Goal: Communication & Community: Share content

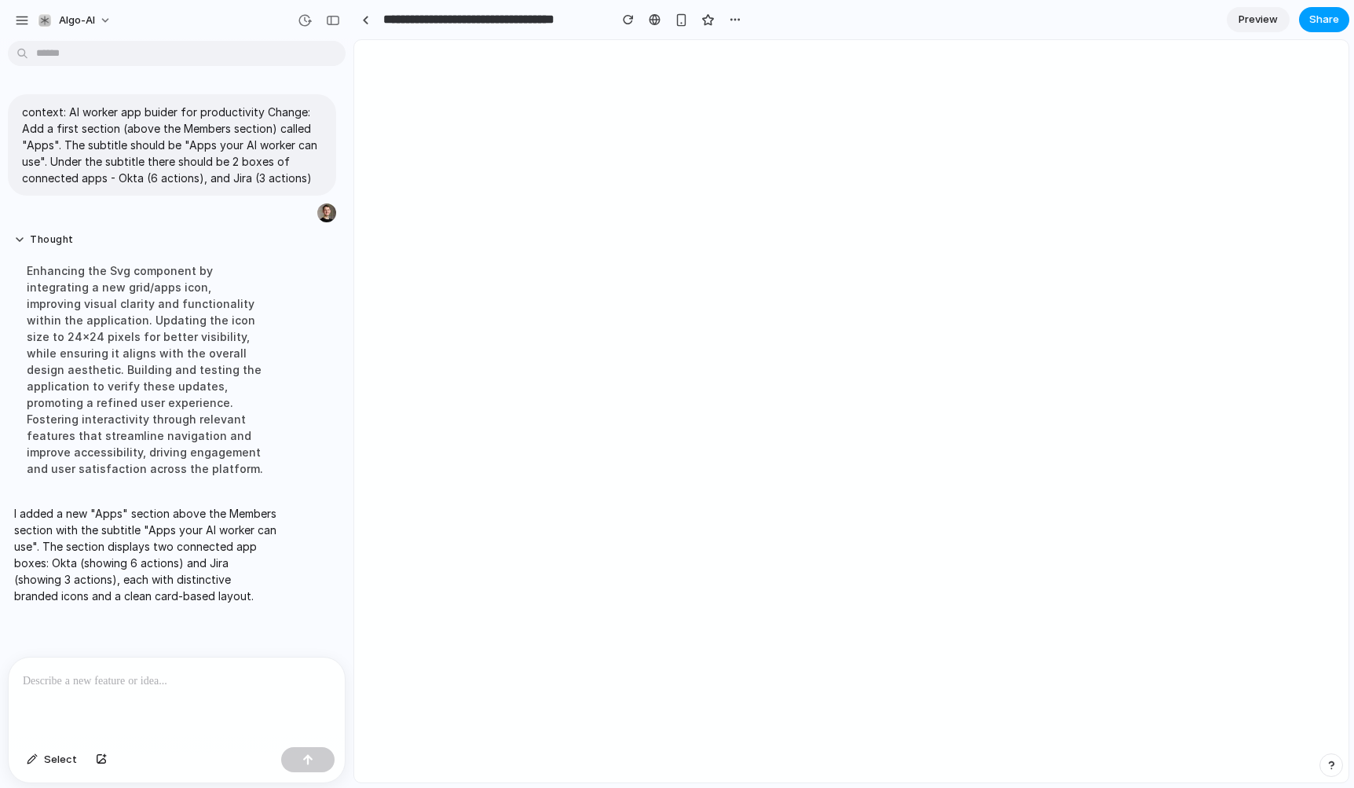
click at [1326, 24] on span "Share" at bounding box center [1324, 20] width 30 height 16
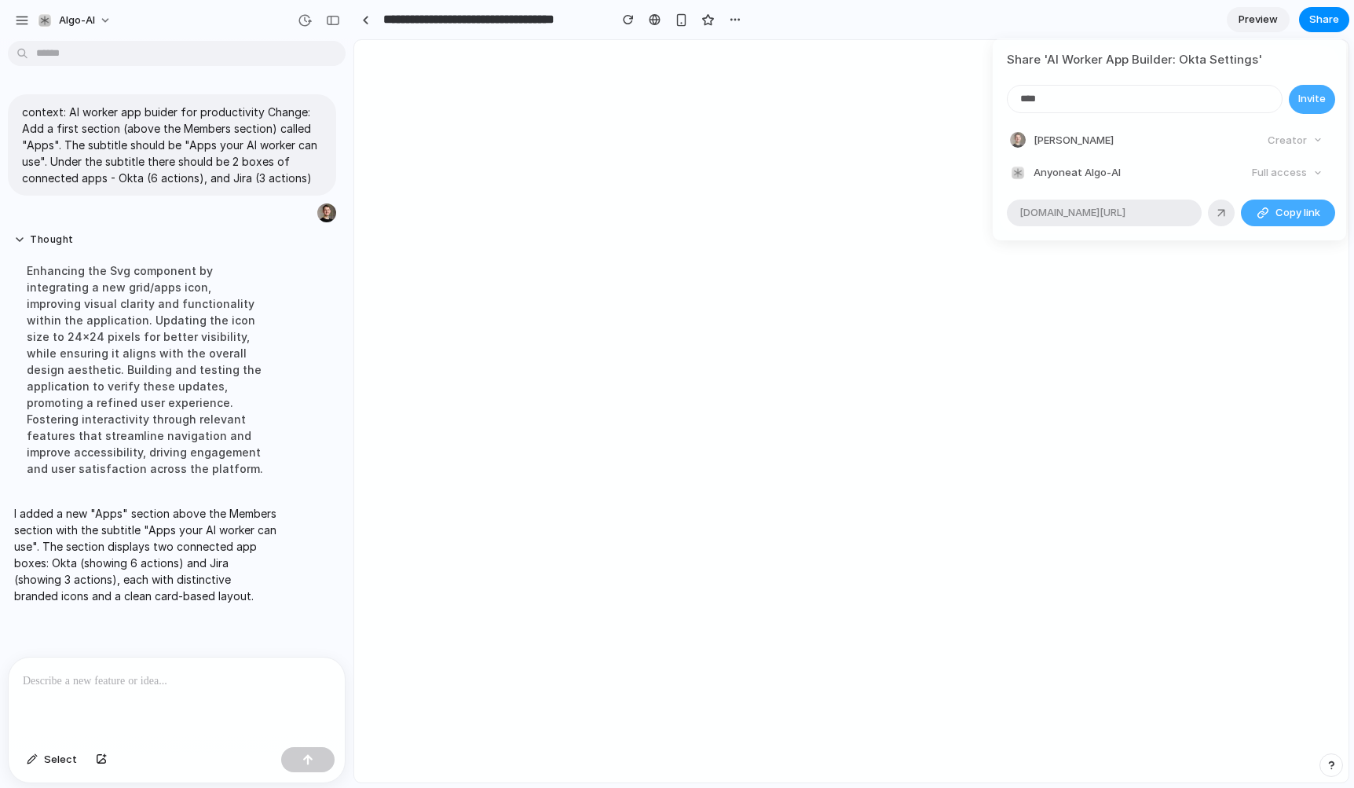
type input "*****"
click at [1162, 101] on input "*****" at bounding box center [1145, 99] width 274 height 27
type input "**********"
click at [1278, 209] on span "Copy link" at bounding box center [1297, 213] width 45 height 16
click at [277, 386] on div "**********" at bounding box center [677, 394] width 1354 height 788
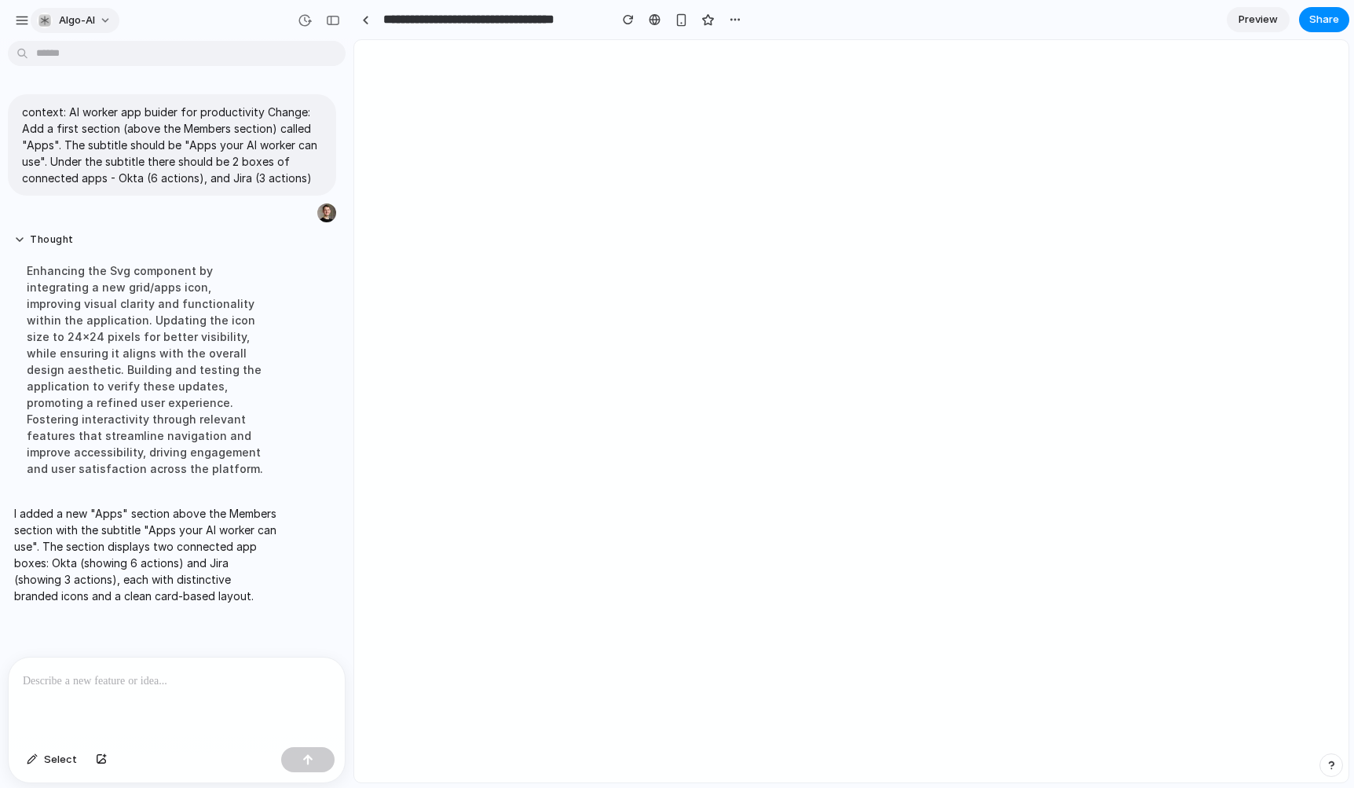
click at [69, 24] on span "Algo-AI" at bounding box center [77, 21] width 36 height 16
click at [83, 16] on div "Settings Invite members Change theme Sign out" at bounding box center [677, 394] width 1354 height 788
click at [20, 21] on div "button" at bounding box center [22, 20] width 14 height 14
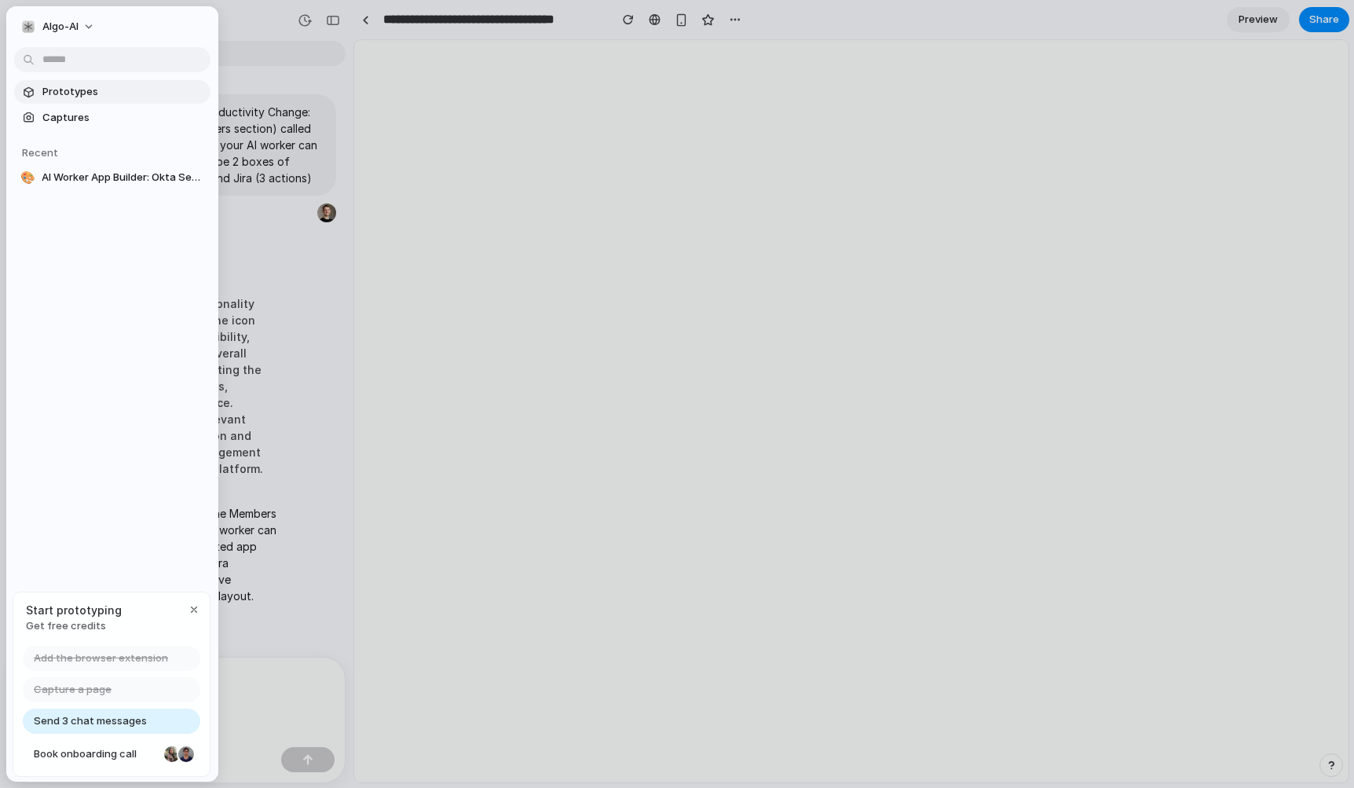
click at [97, 98] on span "Prototypes" at bounding box center [123, 92] width 162 height 16
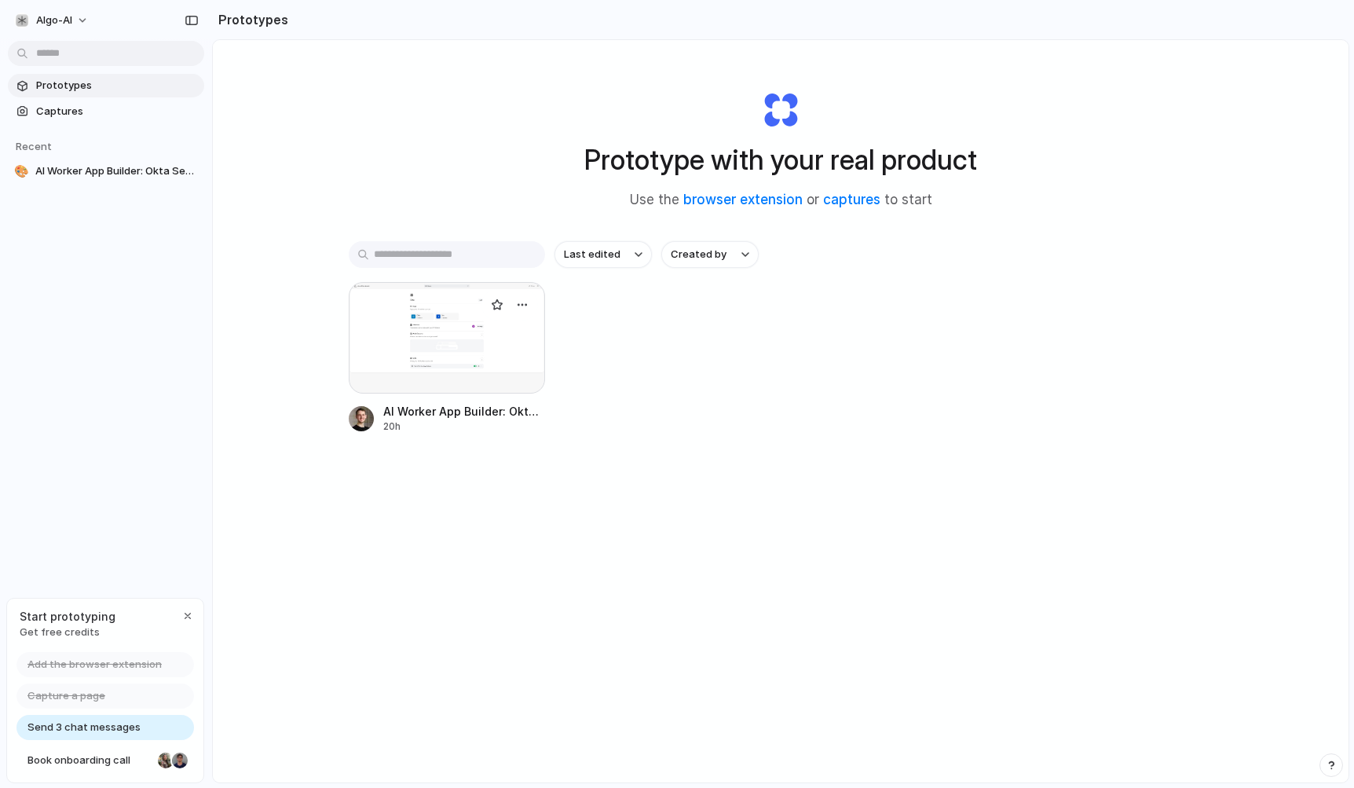
click at [445, 332] on div at bounding box center [447, 338] width 196 height 112
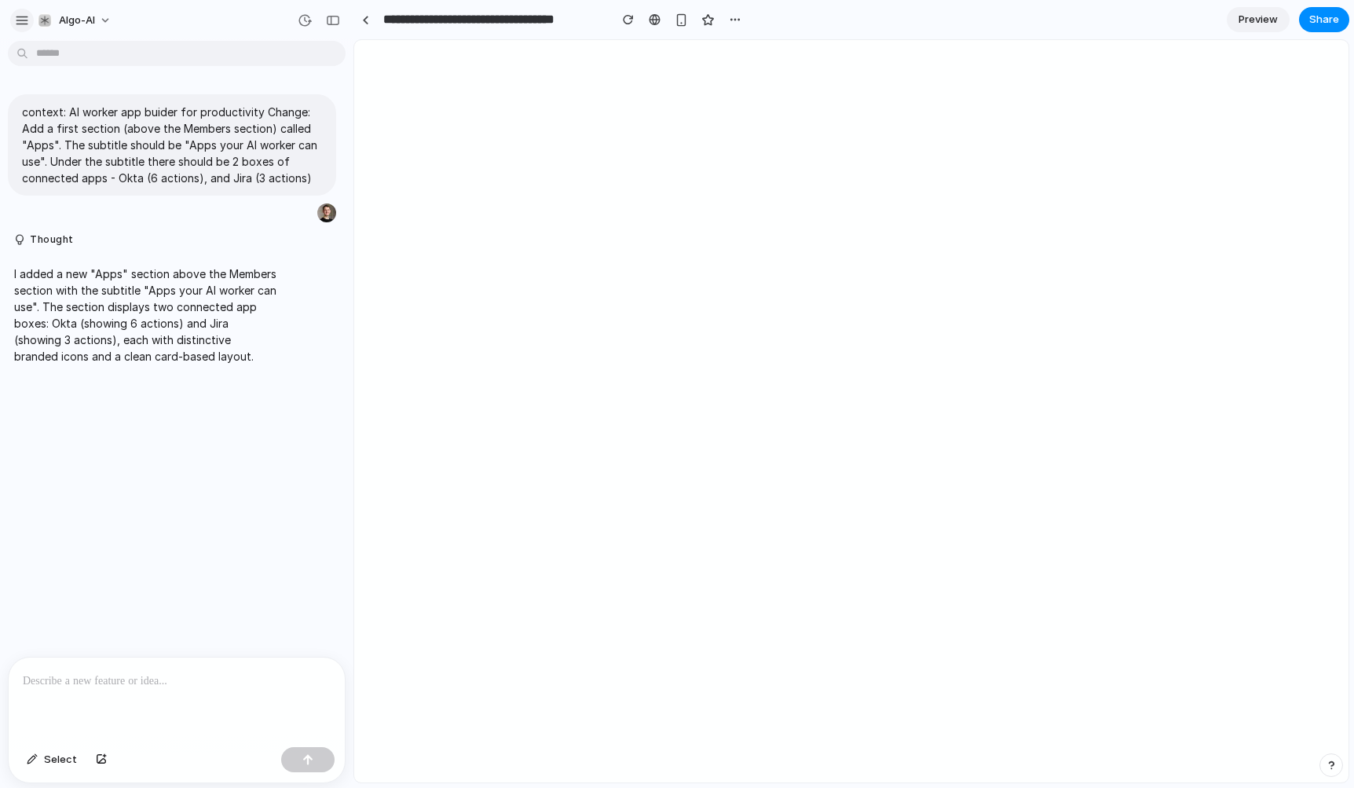
click at [27, 13] on div "button" at bounding box center [22, 20] width 14 height 14
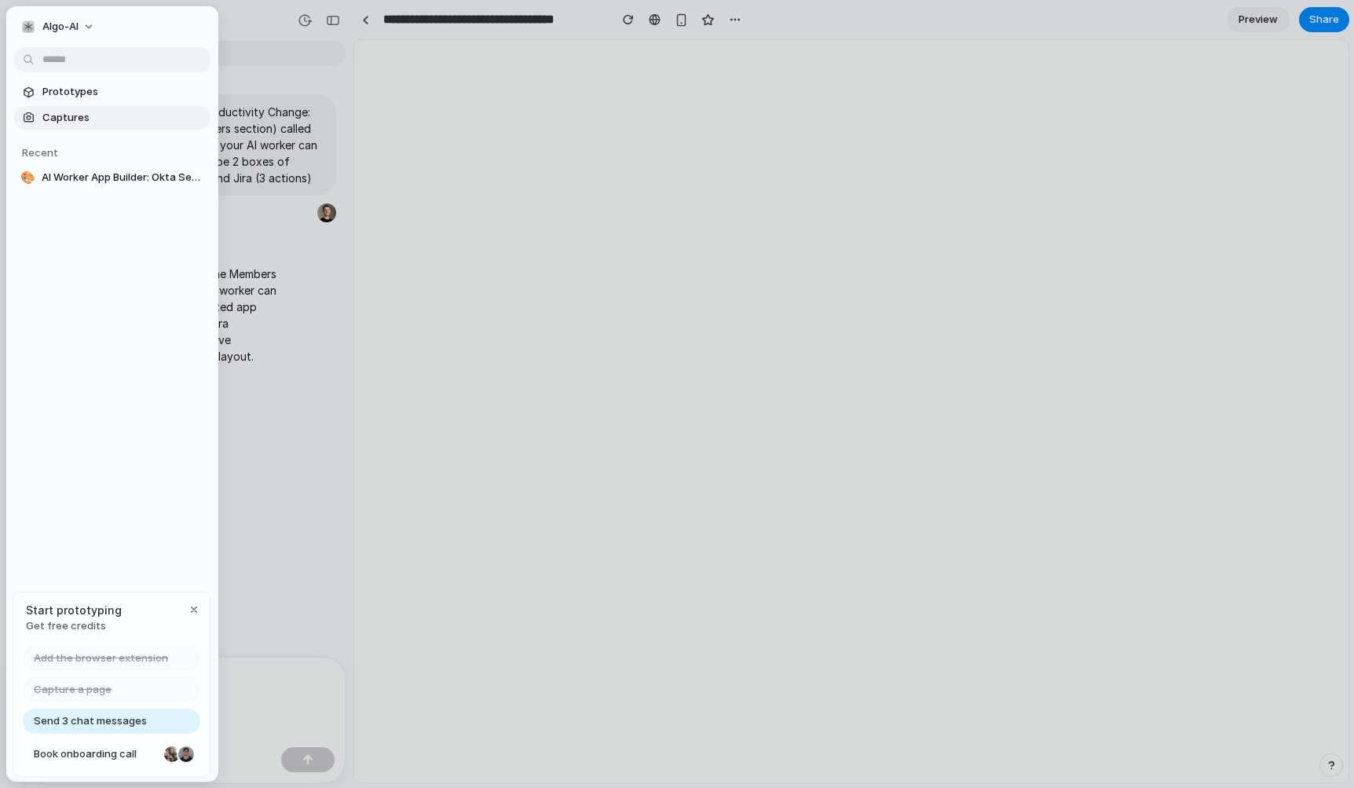
click at [93, 123] on span "Captures" at bounding box center [123, 118] width 162 height 16
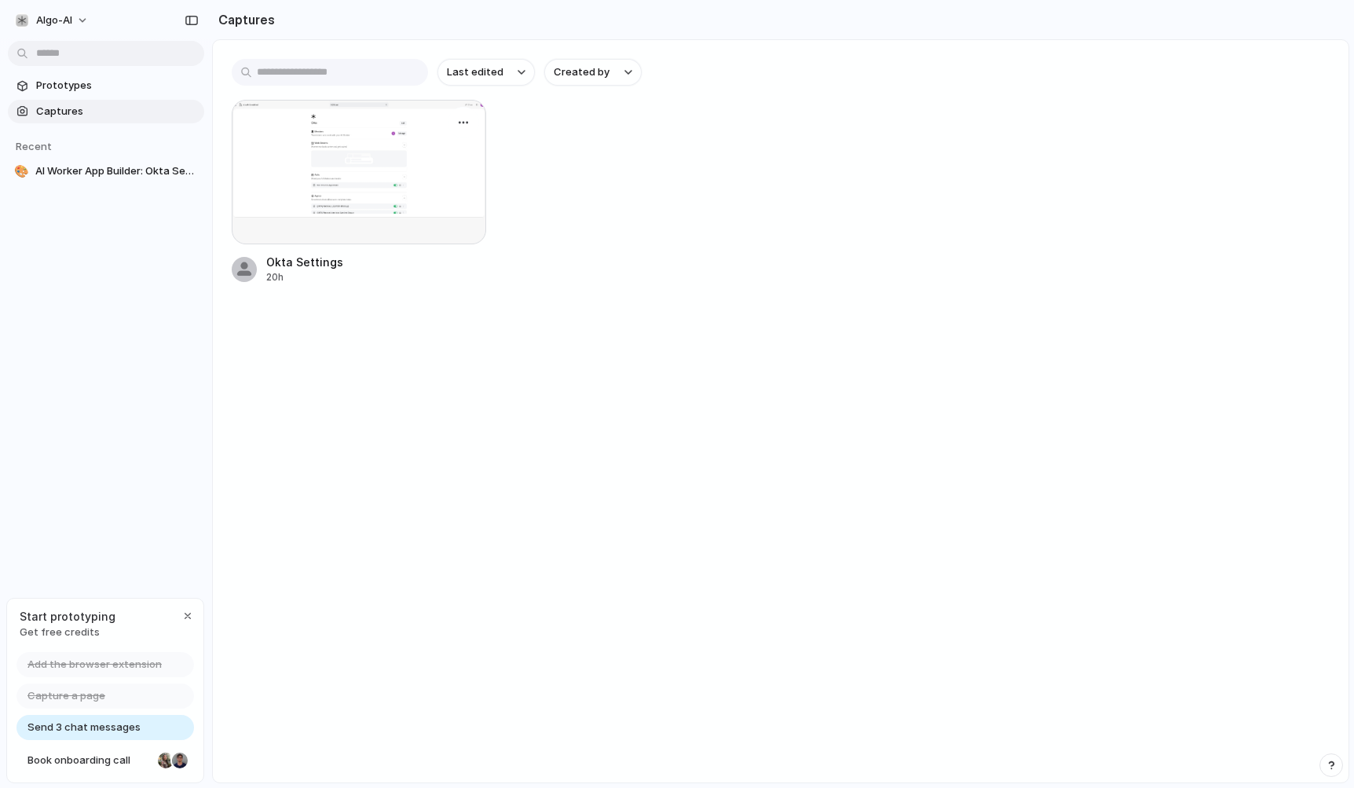
click at [456, 195] on div at bounding box center [359, 172] width 254 height 144
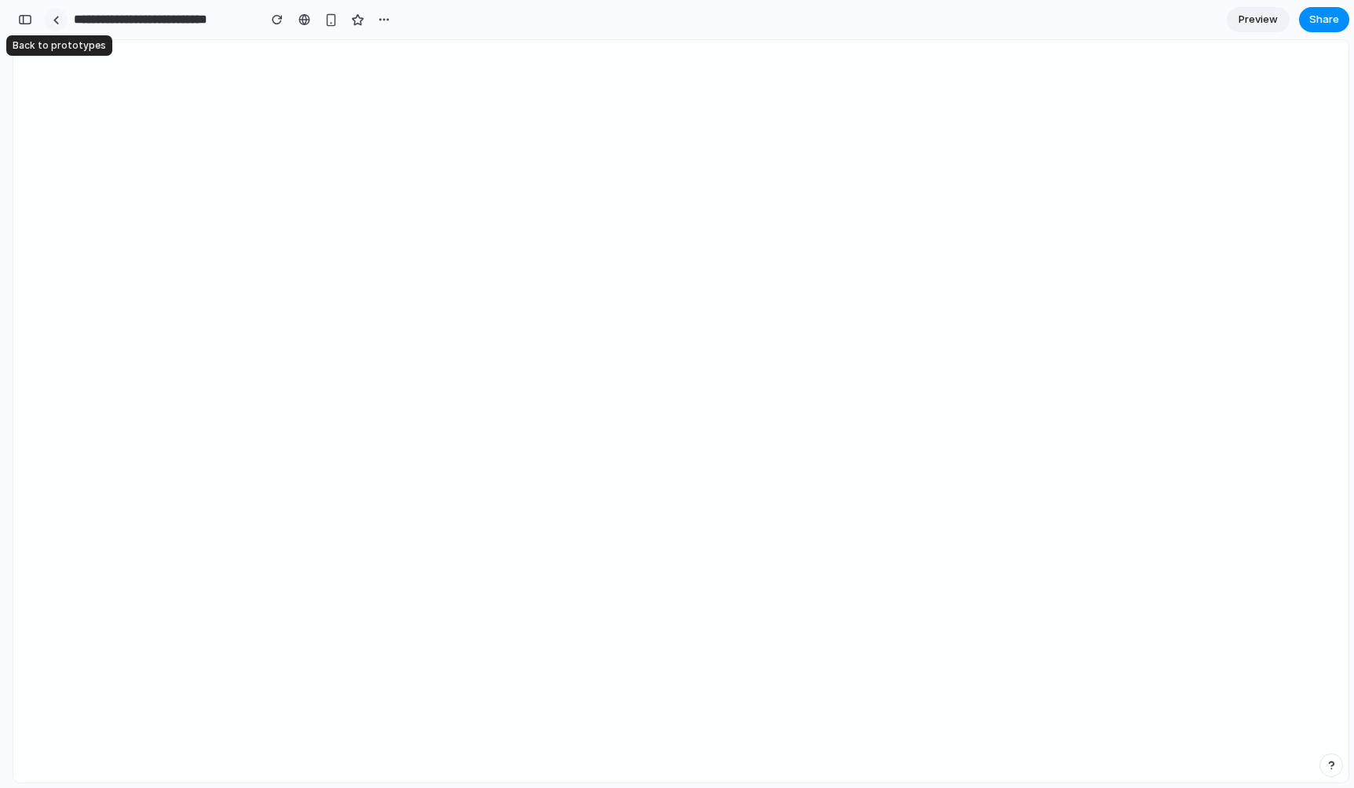
click at [57, 20] on div at bounding box center [56, 20] width 7 height 9
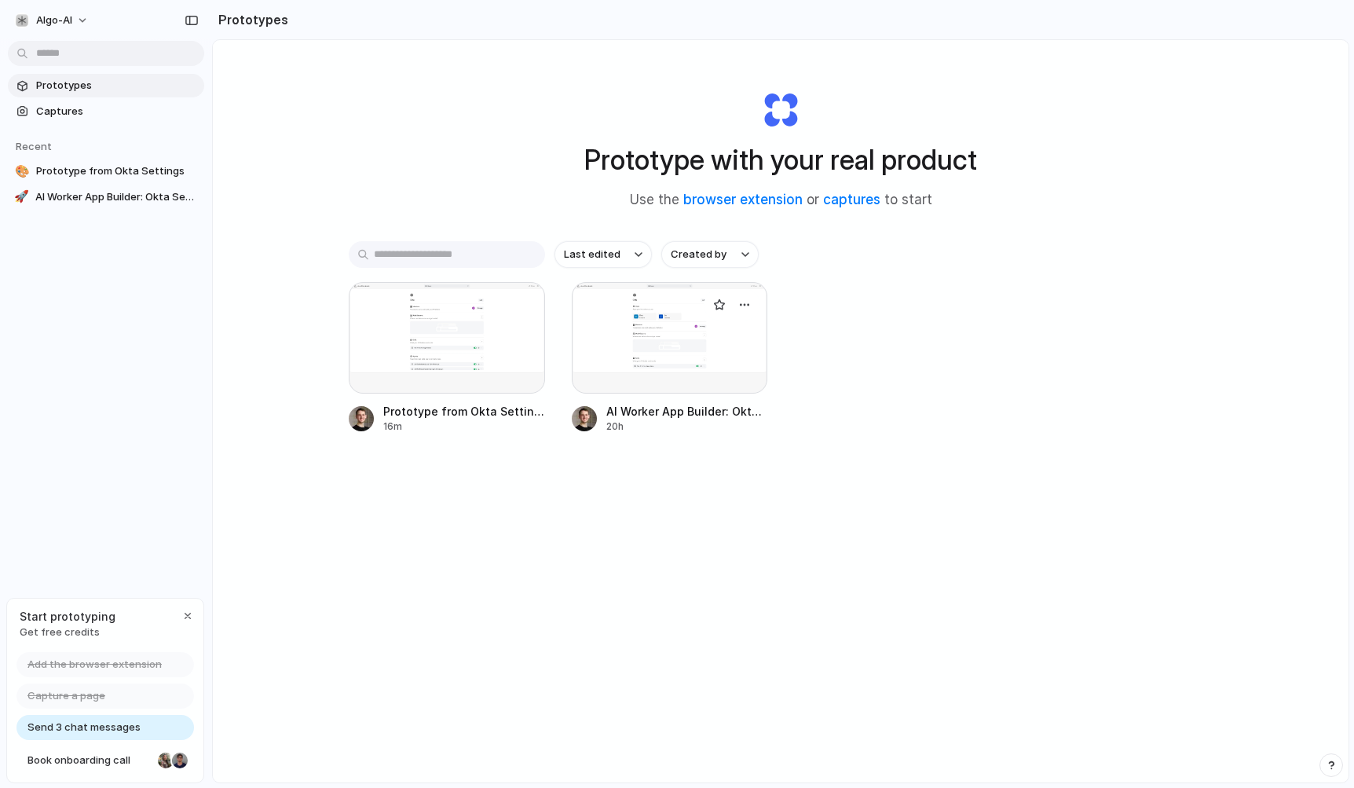
click at [657, 371] on div at bounding box center [670, 338] width 196 height 112
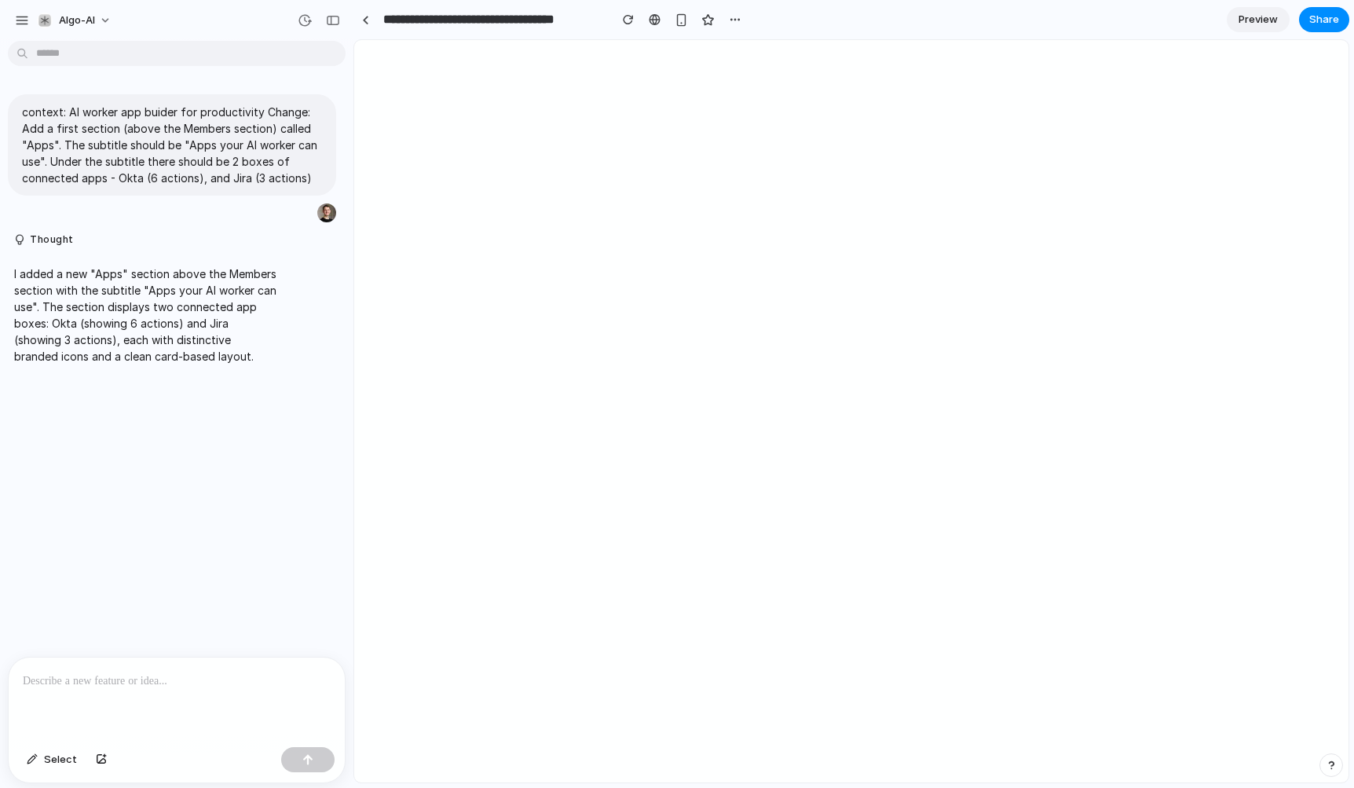
click at [1267, 18] on span "Preview" at bounding box center [1257, 20] width 39 height 16
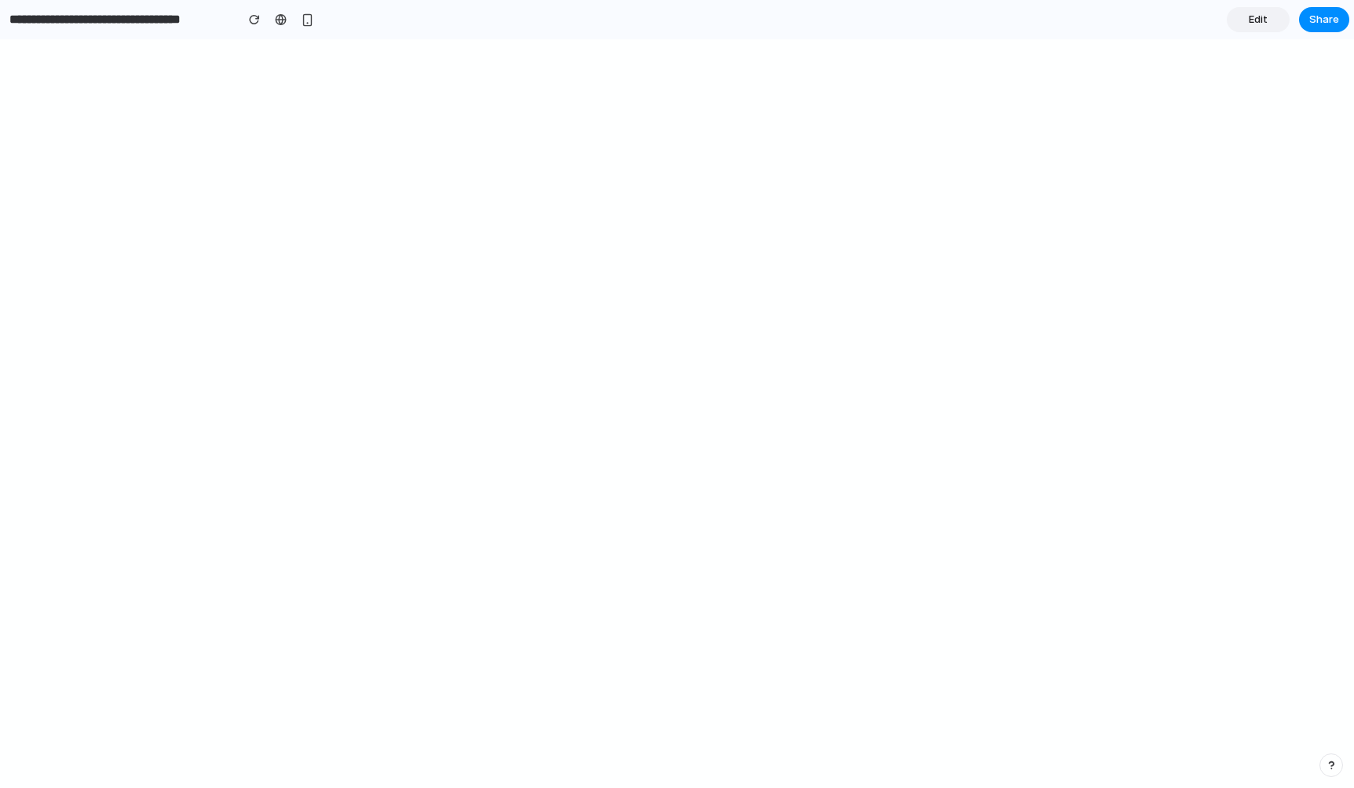
click at [1279, 4] on section "**********" at bounding box center [674, 19] width 1349 height 39
click at [1275, 13] on link "Edit" at bounding box center [1258, 19] width 63 height 25
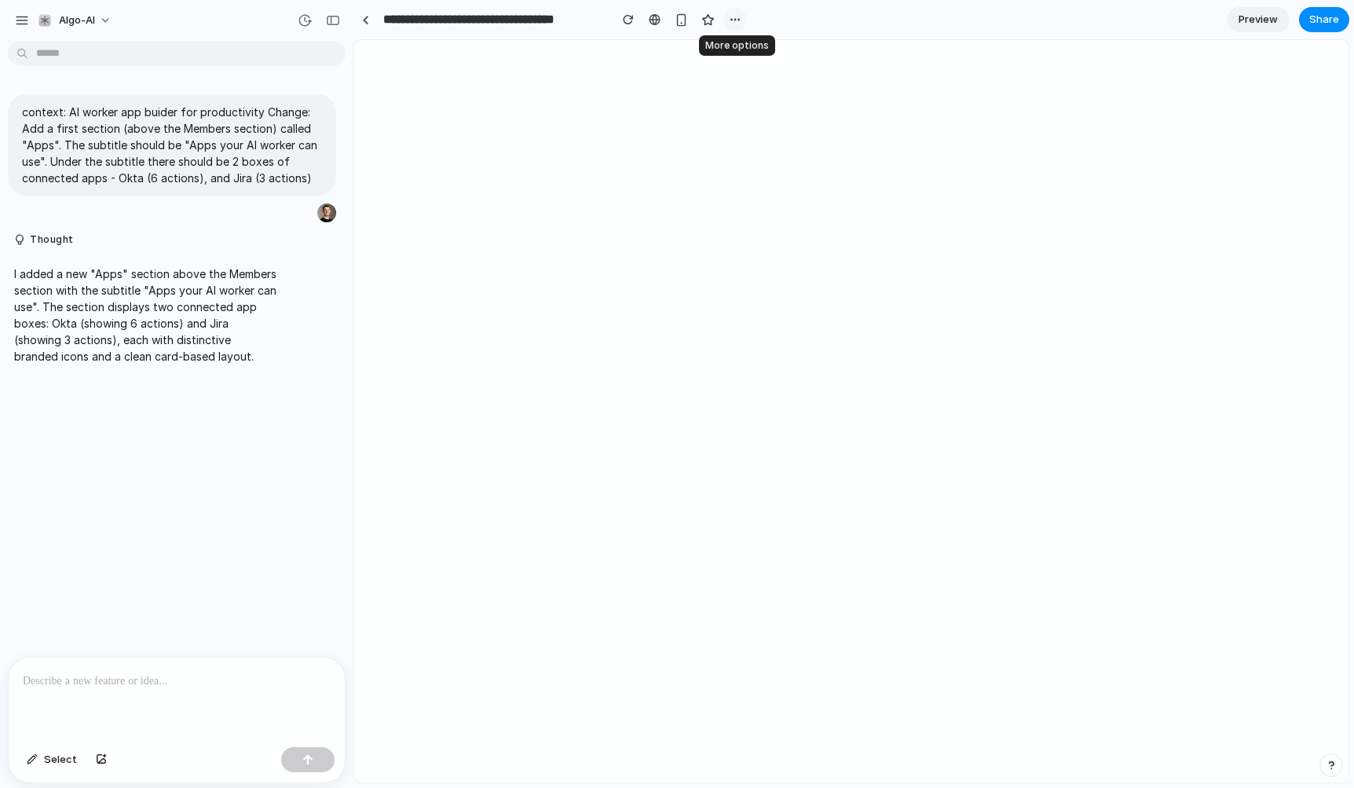
click at [736, 24] on div "button" at bounding box center [735, 19] width 13 height 13
click at [736, 24] on div "Duplicate Delete" at bounding box center [677, 394] width 1354 height 788
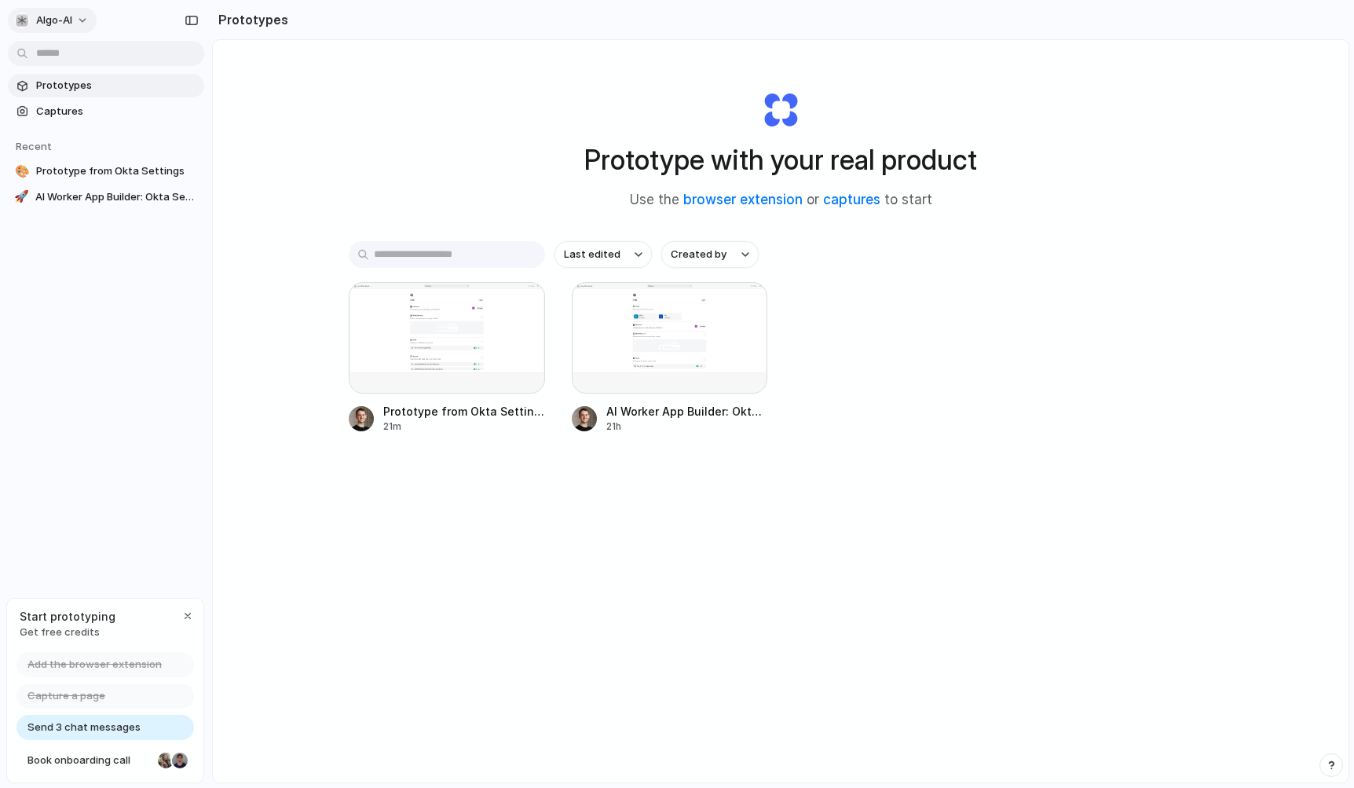
click at [73, 20] on button "Algo-AI" at bounding box center [52, 20] width 89 height 25
click at [76, 43] on li "Settings" at bounding box center [76, 55] width 130 height 25
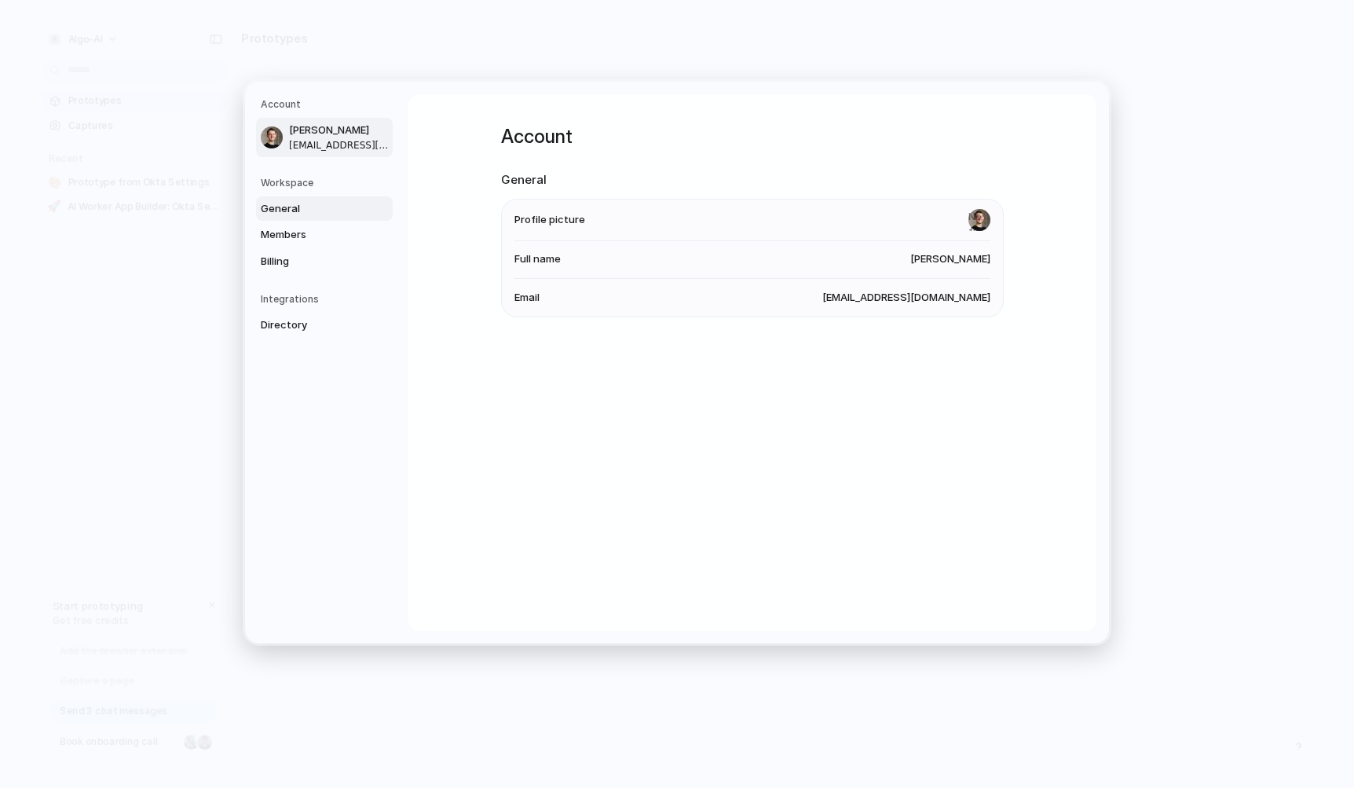
click at [309, 212] on span "General" at bounding box center [311, 208] width 101 height 16
click at [980, 215] on span "Algo-AI" at bounding box center [972, 218] width 36 height 16
click at [825, 216] on li "Name Algo-AI" at bounding box center [752, 218] width 476 height 38
click at [525, 243] on li "URL algo-ai" at bounding box center [752, 255] width 476 height 38
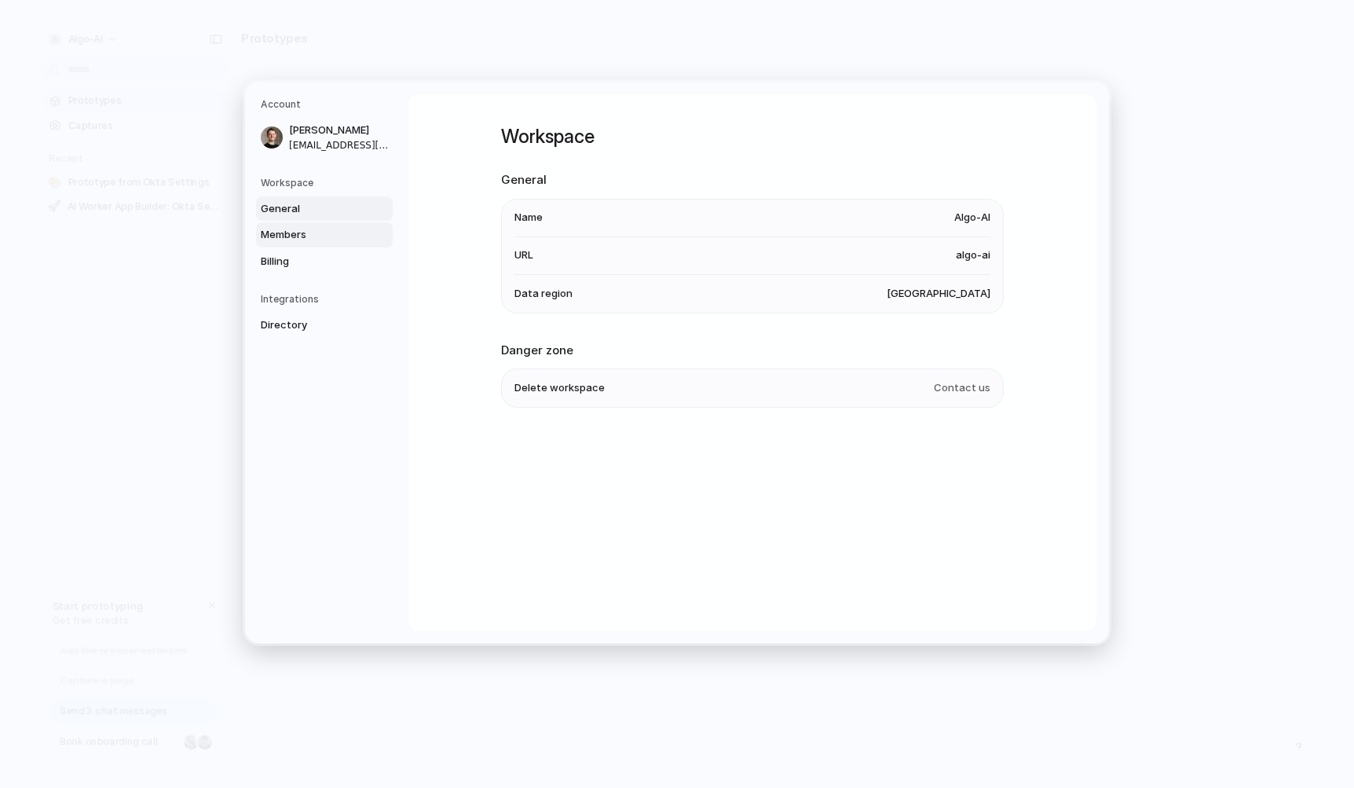
click at [313, 224] on link "Members" at bounding box center [324, 234] width 137 height 25
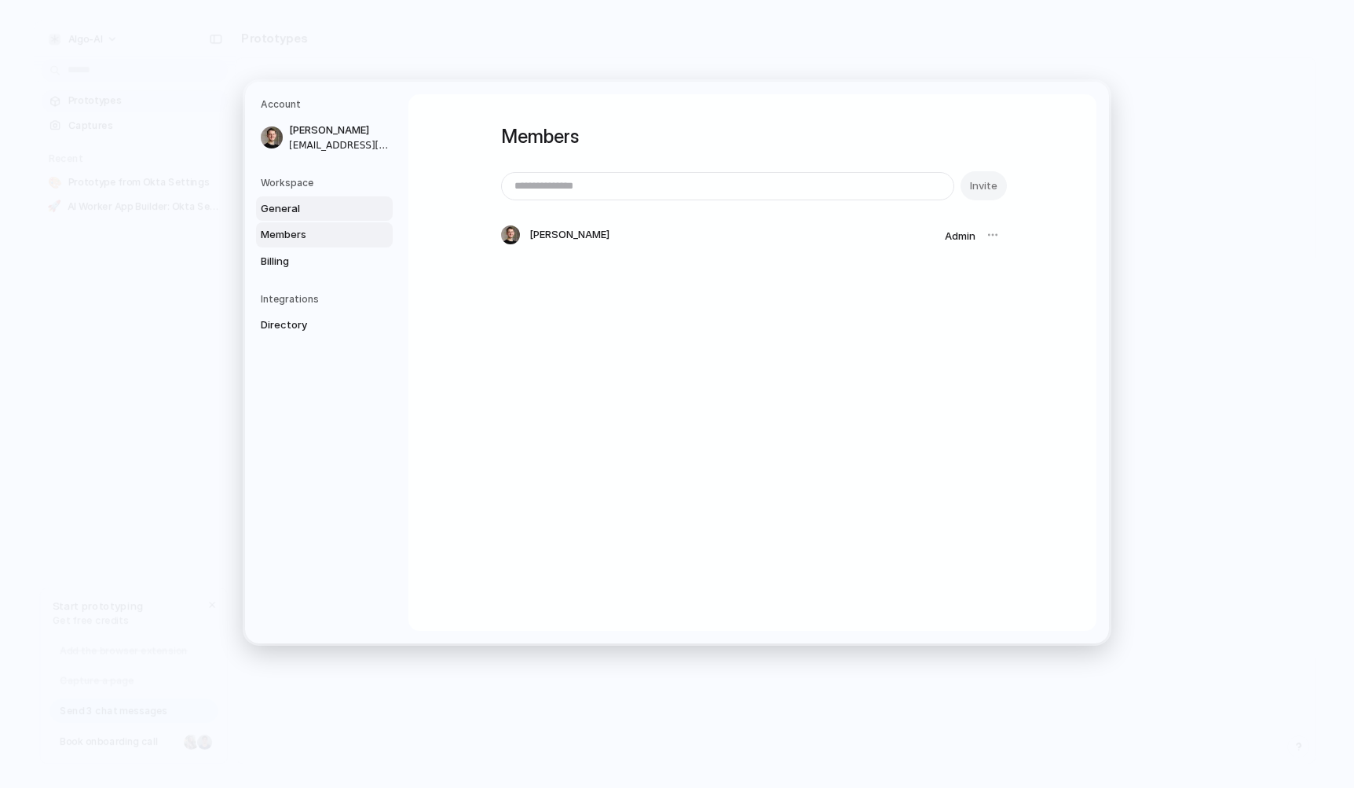
click at [308, 211] on span "General" at bounding box center [311, 208] width 101 height 16
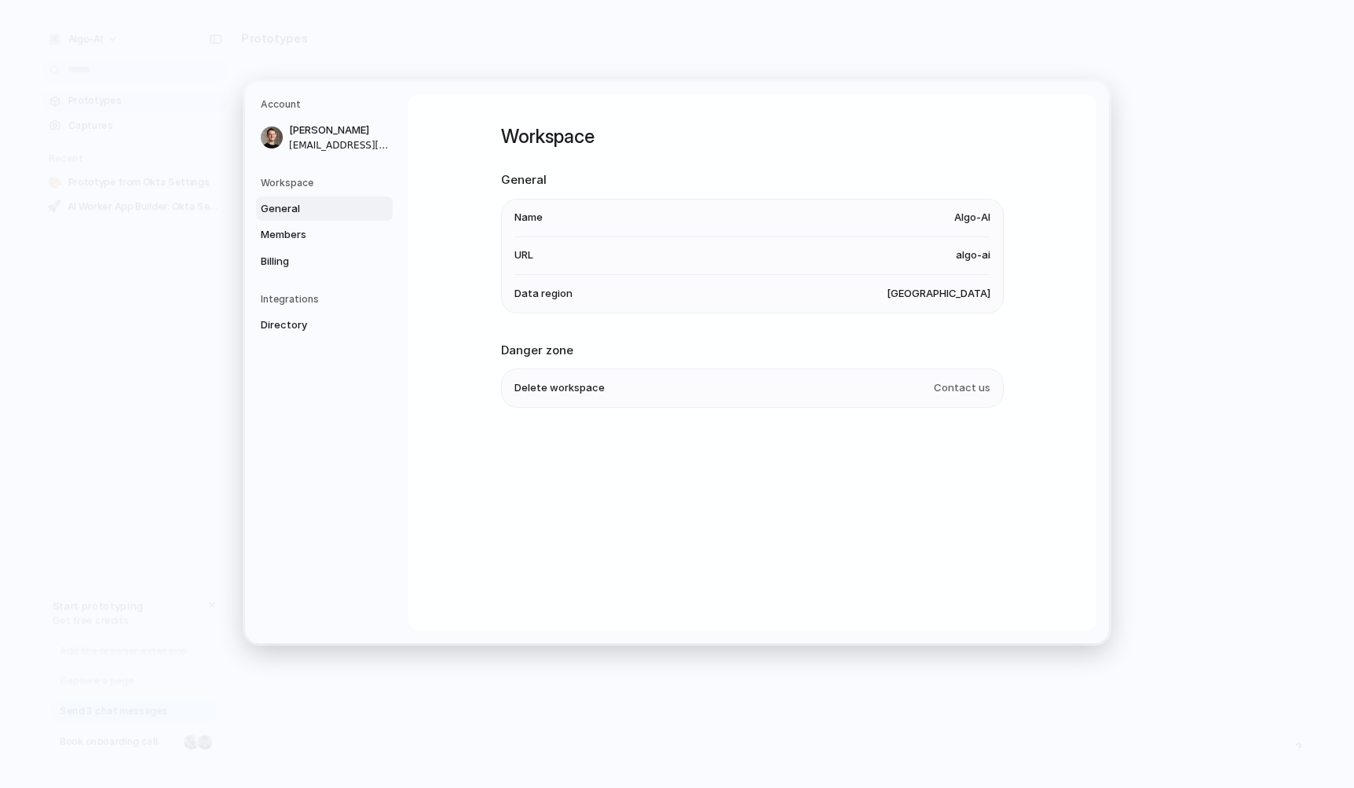
click at [894, 295] on li "Data region United States" at bounding box center [752, 293] width 476 height 38
click at [951, 284] on li "Data region United States" at bounding box center [752, 293] width 476 height 38
click at [971, 261] on span "algo-ai" at bounding box center [973, 255] width 35 height 16
click at [971, 223] on span "Algo-AI" at bounding box center [972, 218] width 36 height 16
click at [313, 331] on span "Directory" at bounding box center [311, 325] width 101 height 16
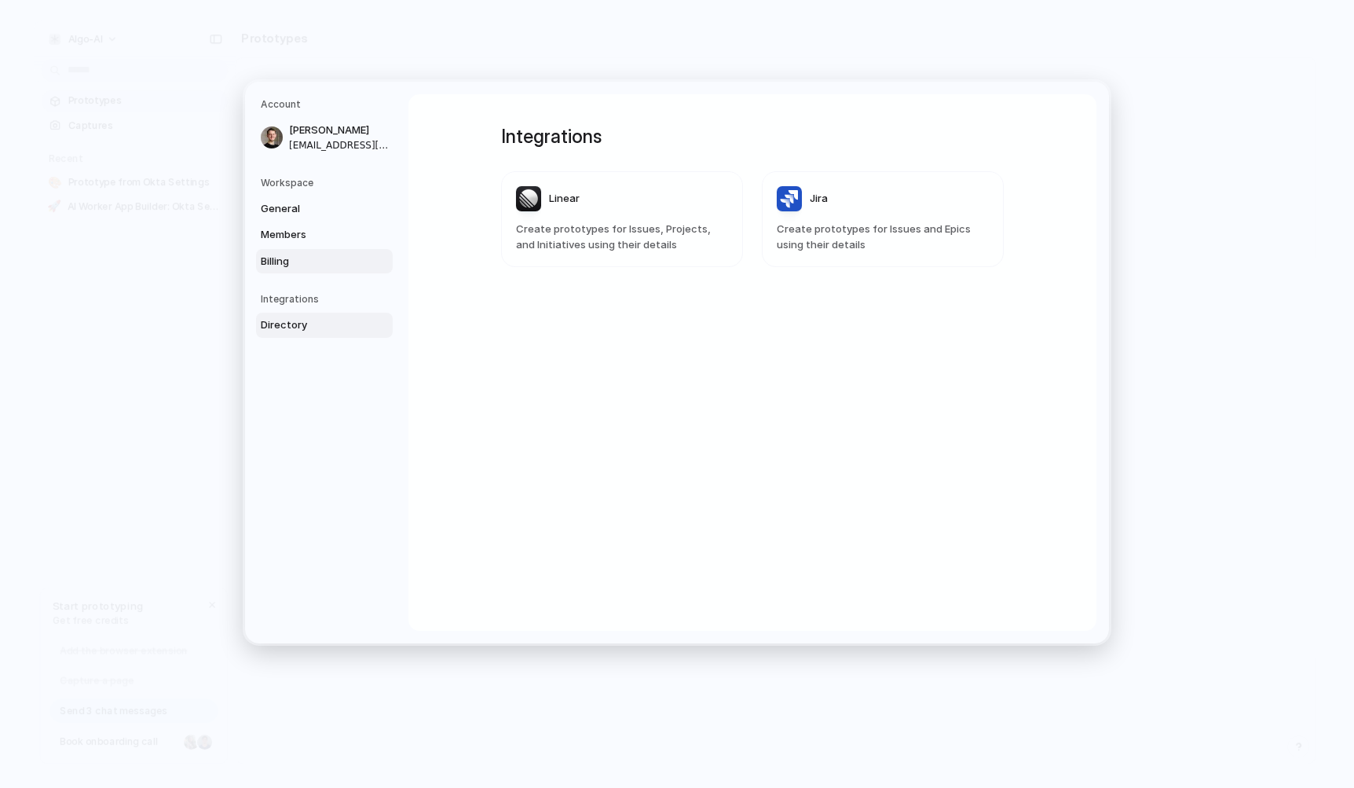
click at [298, 265] on span "Billing" at bounding box center [311, 261] width 101 height 16
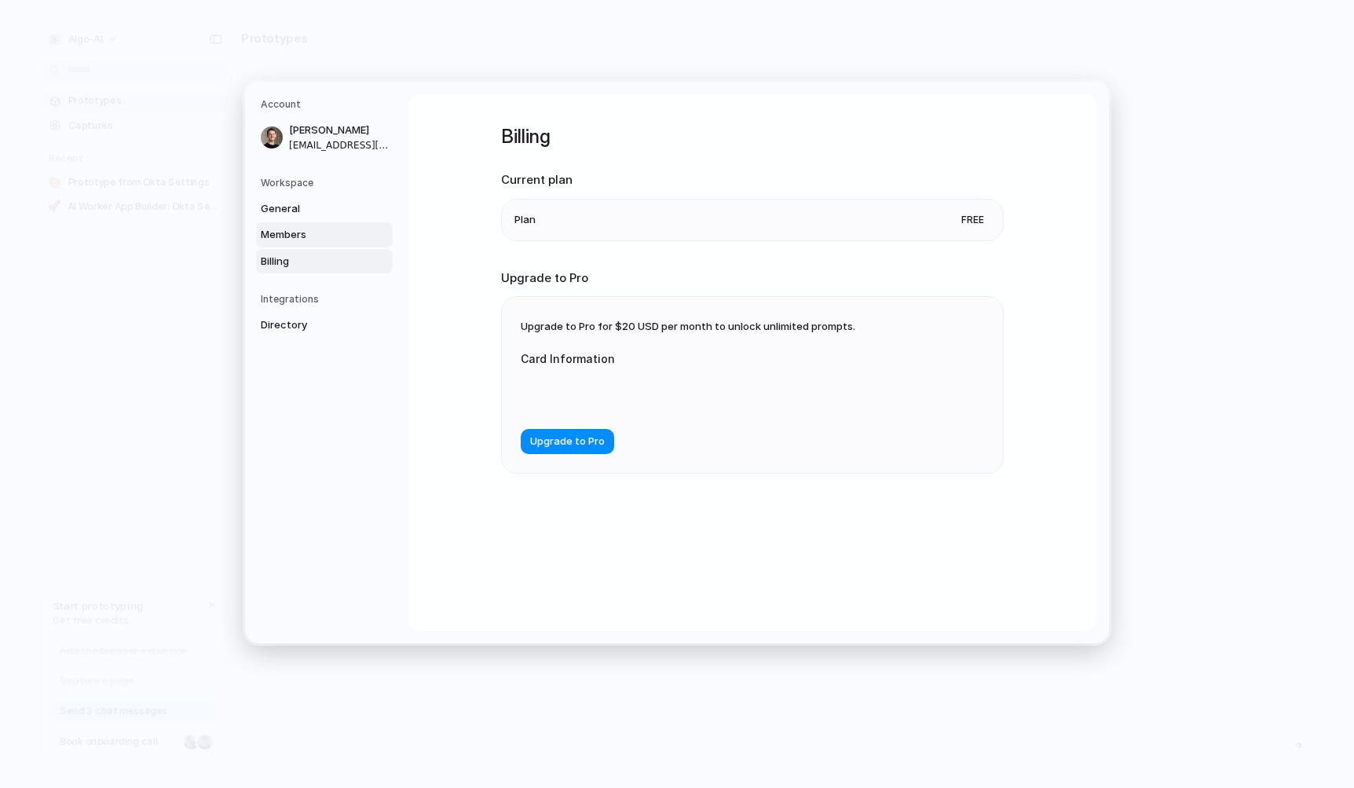
click at [303, 222] on link "Members" at bounding box center [324, 234] width 137 height 25
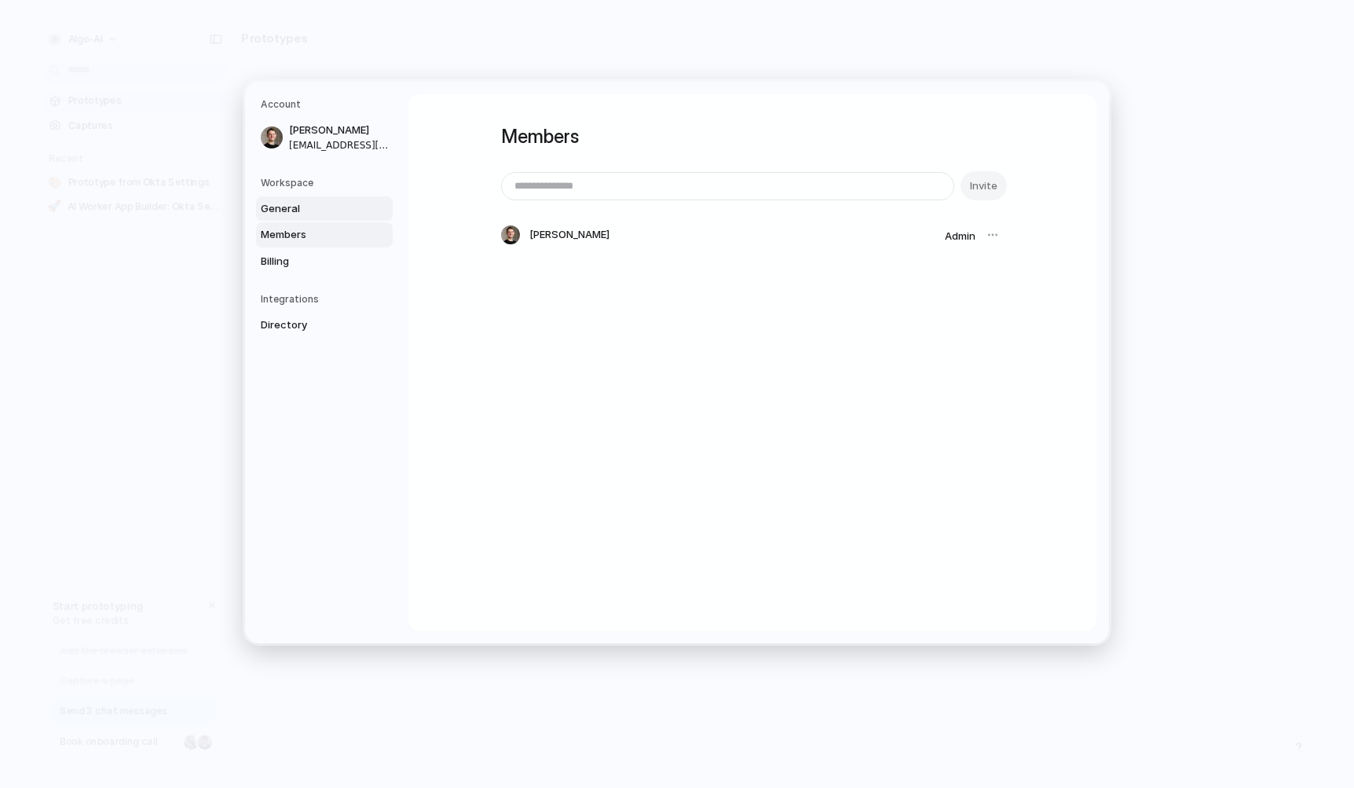
click at [305, 208] on span "General" at bounding box center [311, 208] width 101 height 16
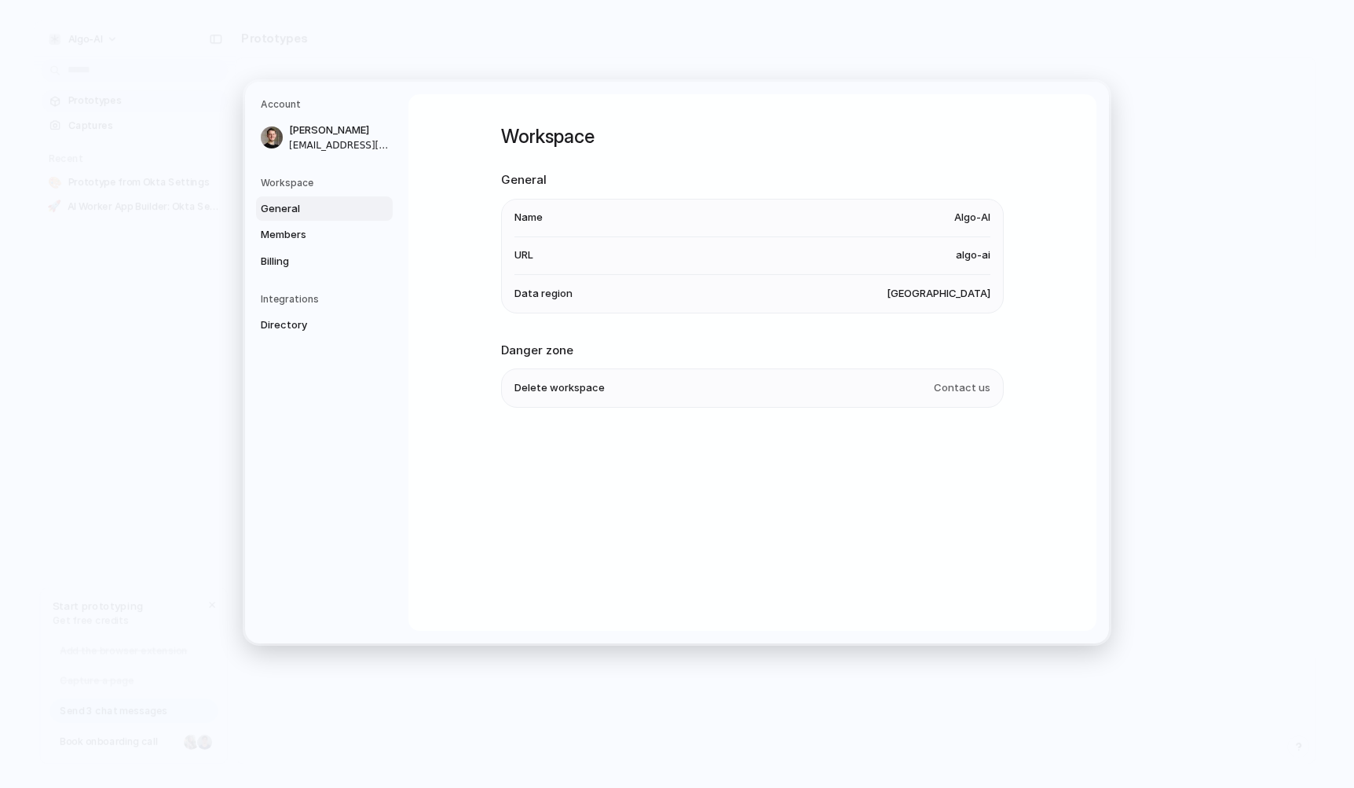
click at [977, 216] on span "Algo-AI" at bounding box center [972, 218] width 36 height 16
click at [973, 255] on span "algo-ai" at bounding box center [973, 255] width 35 height 16
click at [630, 265] on li "URL algo-ai" at bounding box center [752, 255] width 476 height 38
click at [524, 251] on span "URL" at bounding box center [523, 255] width 19 height 16
click at [534, 199] on li "Name Algo-AI" at bounding box center [752, 218] width 476 height 38
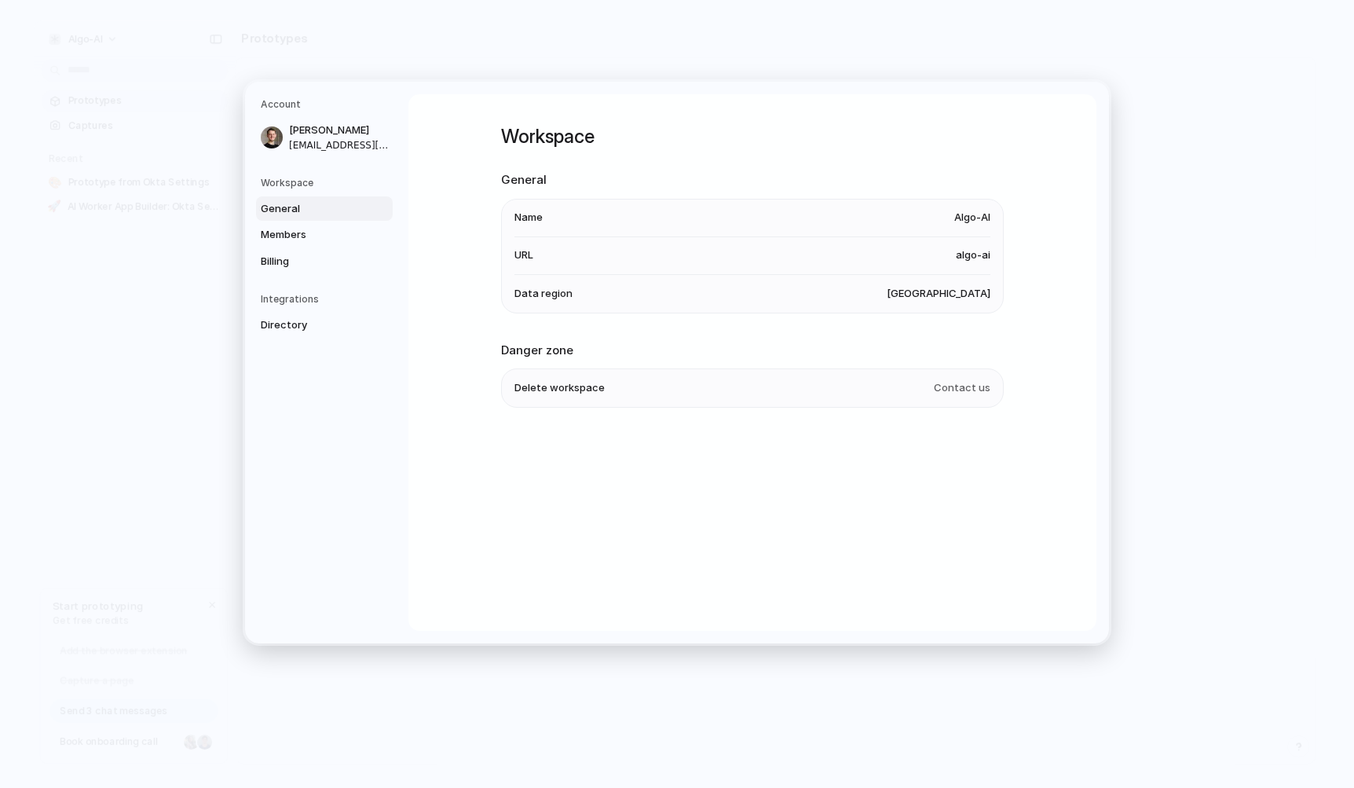
click at [548, 352] on h2 "Danger zone" at bounding box center [752, 350] width 503 height 18
click at [558, 276] on li "Data region United States" at bounding box center [752, 293] width 476 height 38
click at [967, 269] on li "URL algo-ai" at bounding box center [752, 255] width 476 height 38
drag, startPoint x: 433, startPoint y: 397, endPoint x: 446, endPoint y: 396, distance: 12.6
click at [435, 397] on div "Workspace General Name Algo-AI URL algo-ai Data region United States Danger zon…" at bounding box center [752, 362] width 688 height 536
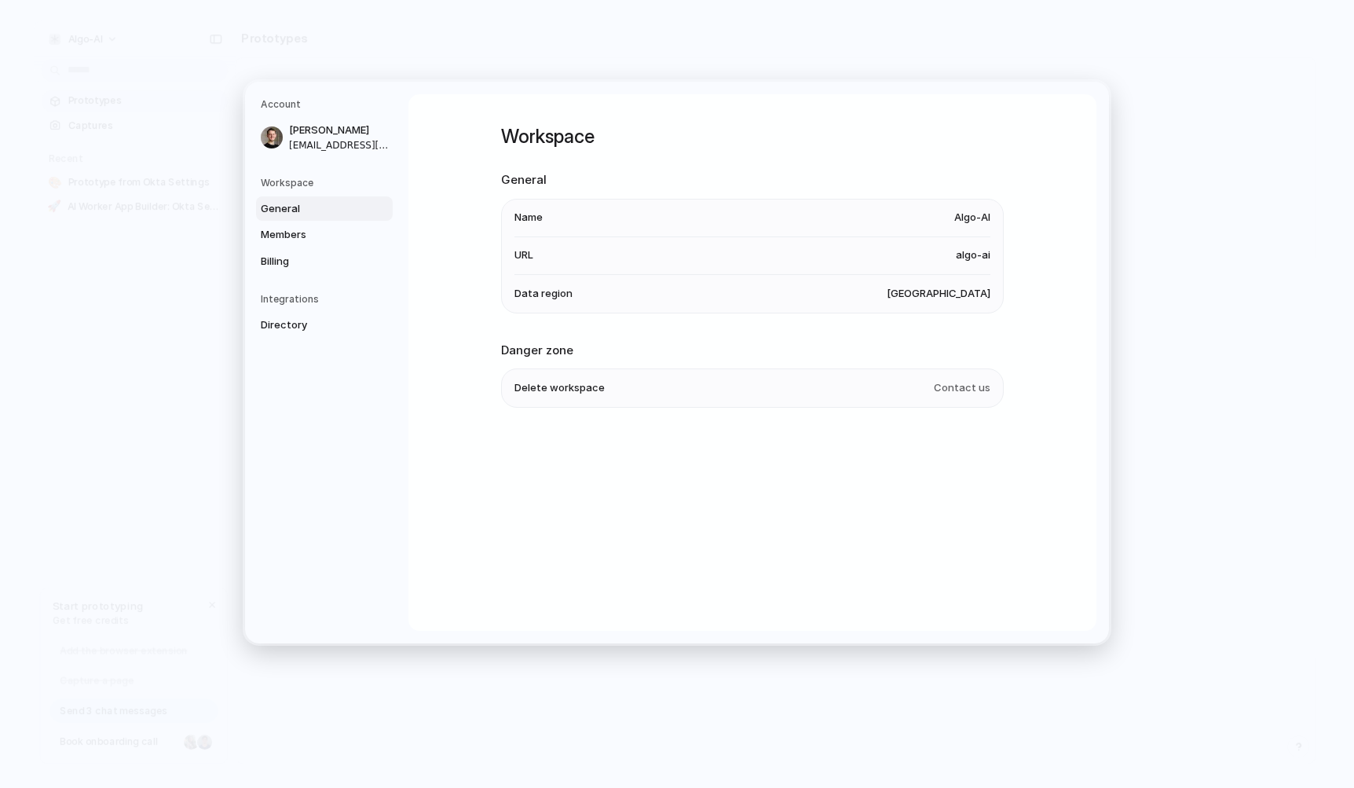
click at [968, 482] on div "Workspace General Name Algo-AI URL algo-ai Data region United States Danger zon…" at bounding box center [752, 362] width 688 height 536
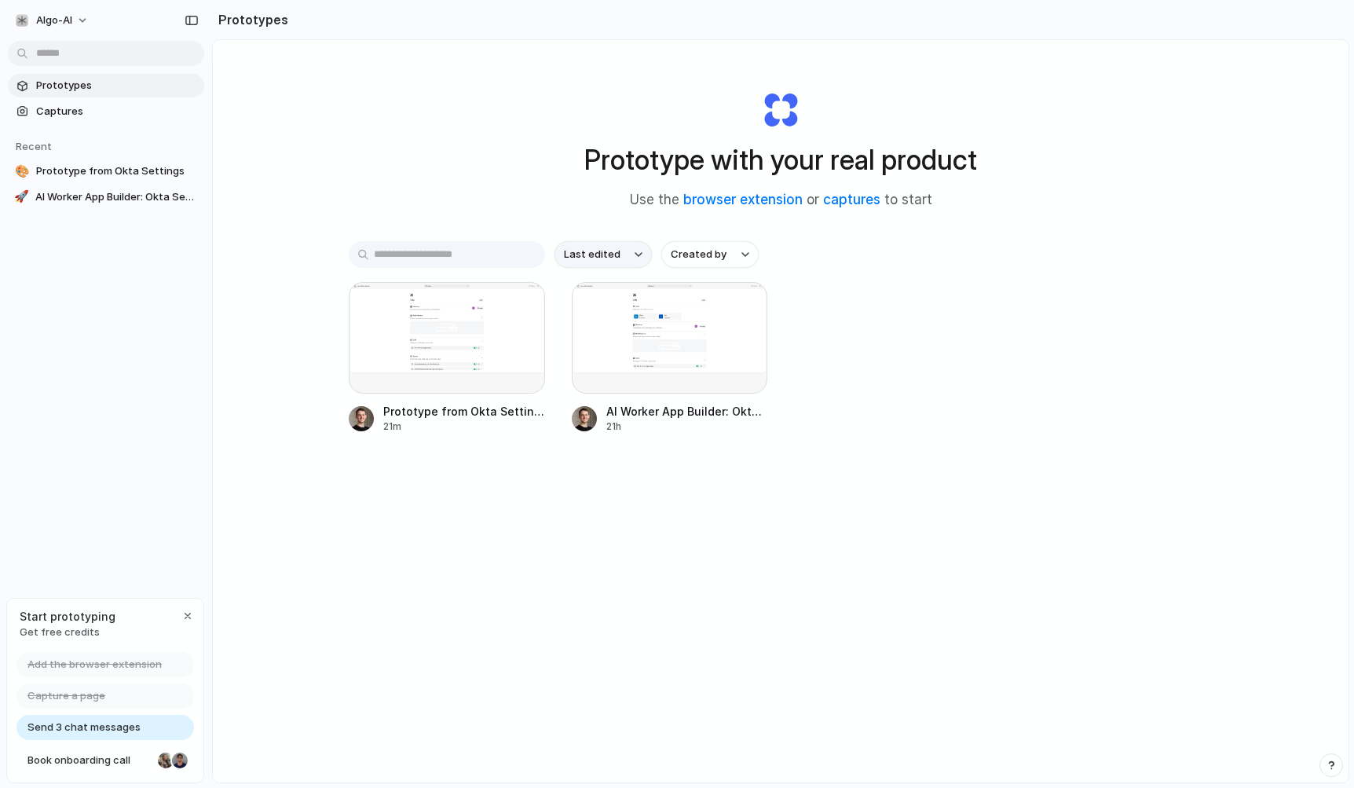
click at [583, 251] on span "Last edited" at bounding box center [592, 255] width 57 height 16
click at [610, 248] on div "Last edited Last created Alphabetical" at bounding box center [677, 394] width 1354 height 788
click at [701, 248] on span "Created by" at bounding box center [699, 255] width 56 height 16
click at [728, 249] on div "All users Ariel Krushyn" at bounding box center [677, 394] width 1354 height 788
click at [635, 340] on div at bounding box center [670, 338] width 196 height 112
